Goal: Entertainment & Leisure: Consume media (video, audio)

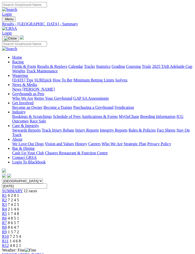
click at [4, 20] on img "Toggle navigation" at bounding box center [4, 20] width 0 height 0
click at [47, 69] on link "Results & Replays" at bounding box center [52, 66] width 30 height 4
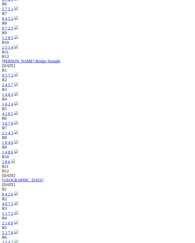
scroll to position [425, 0]
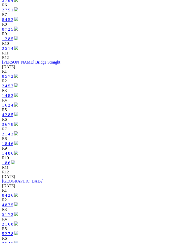
click at [18, 222] on img at bounding box center [16, 224] width 4 height 4
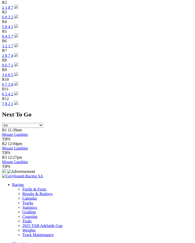
scroll to position [1214, 0]
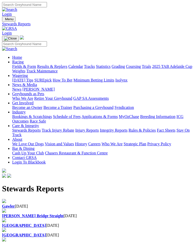
click at [46, 233] on b "[GEOGRAPHIC_DATA]" at bounding box center [24, 235] width 44 height 4
